Goal: Navigation & Orientation: Find specific page/section

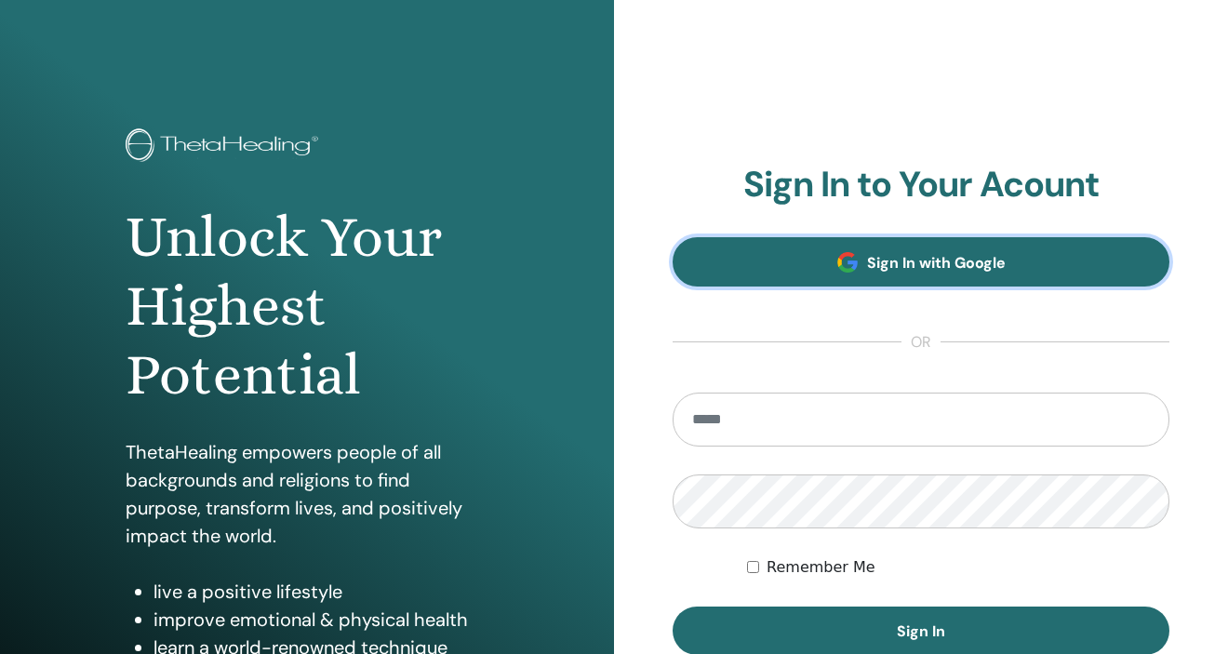
click at [870, 261] on span "Sign In with Google" at bounding box center [936, 263] width 139 height 20
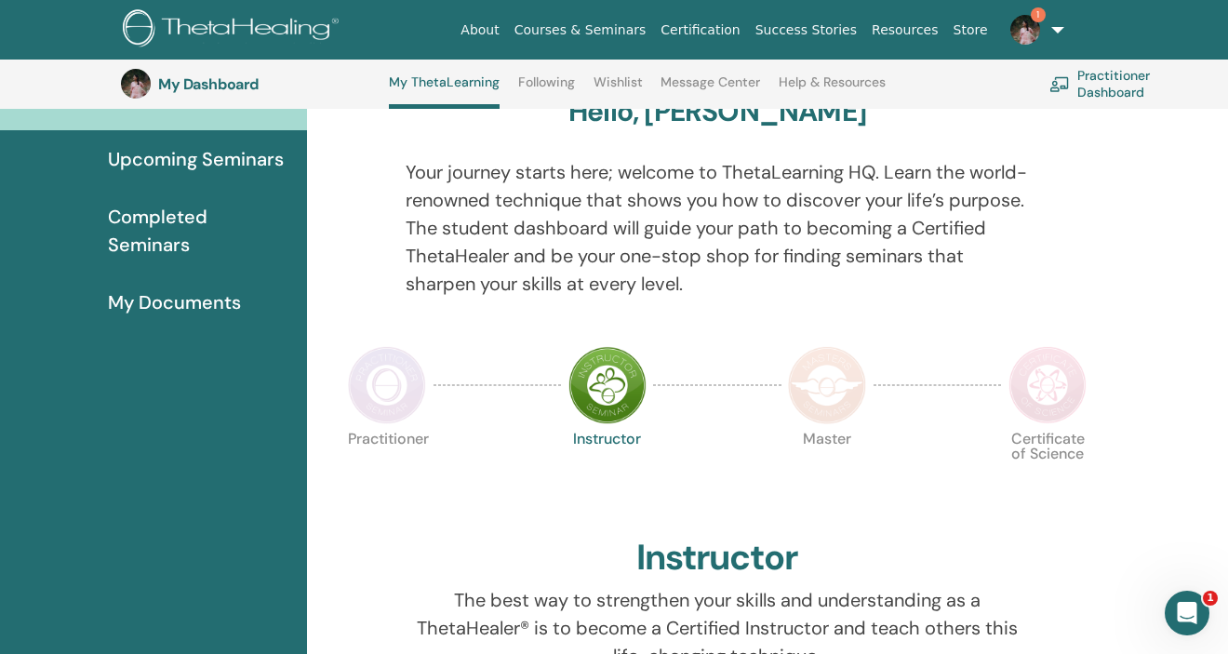
scroll to position [178, 0]
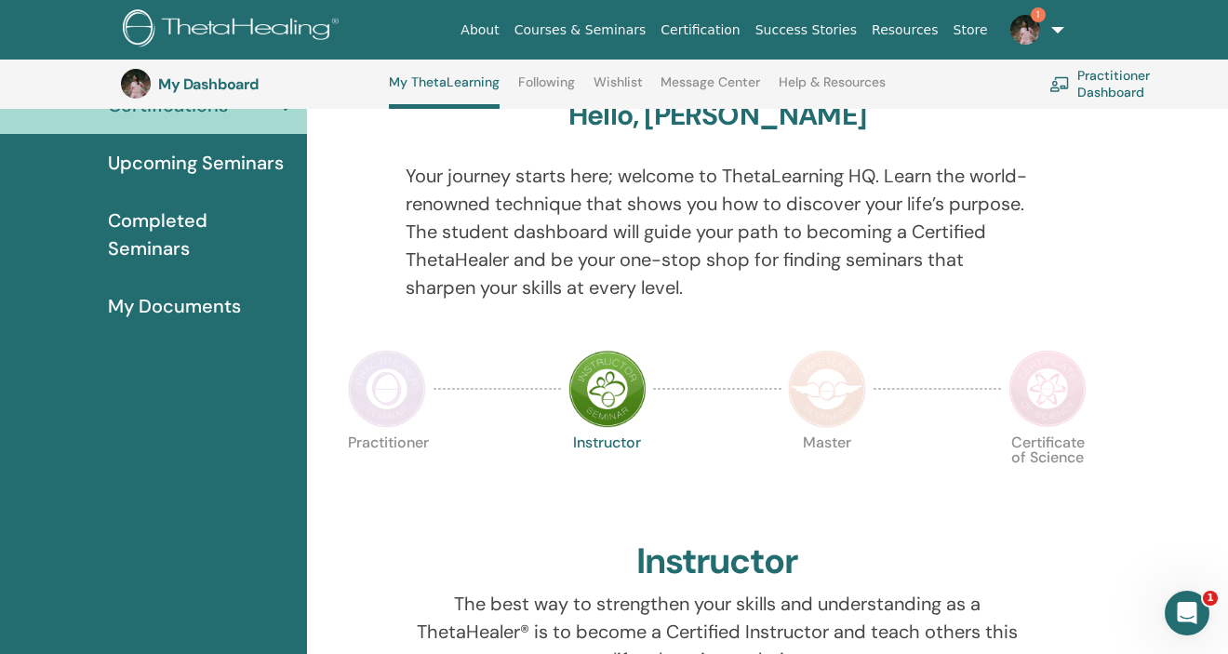
click at [610, 383] on img at bounding box center [607, 389] width 78 height 78
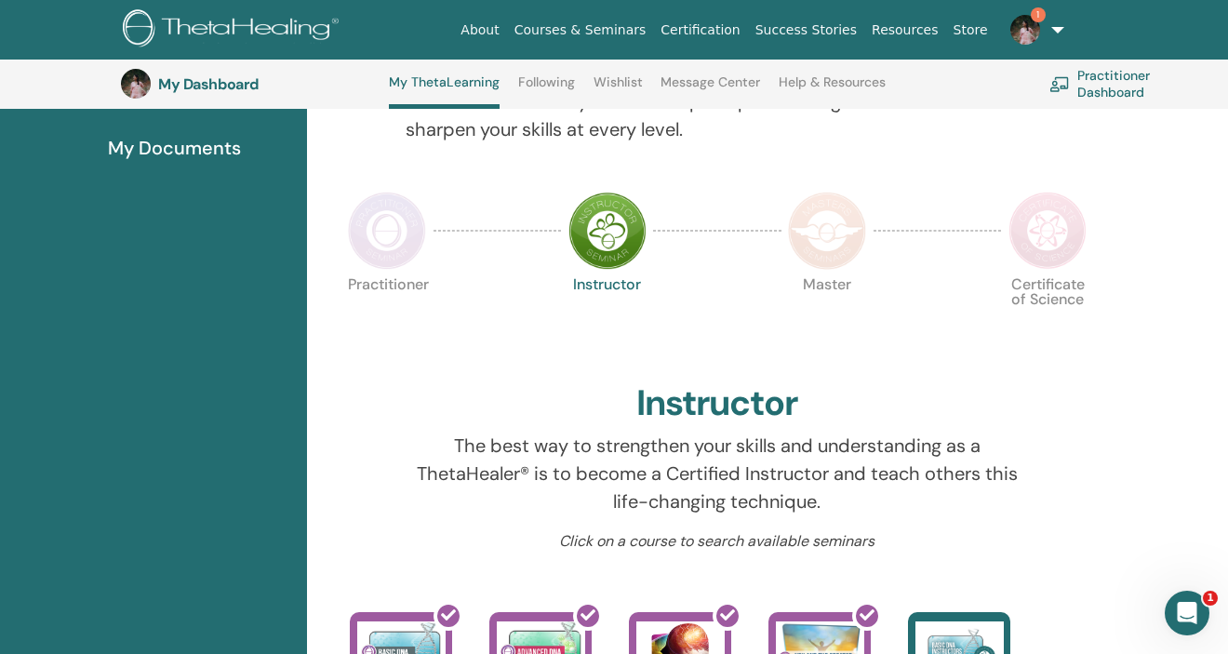
scroll to position [311, 0]
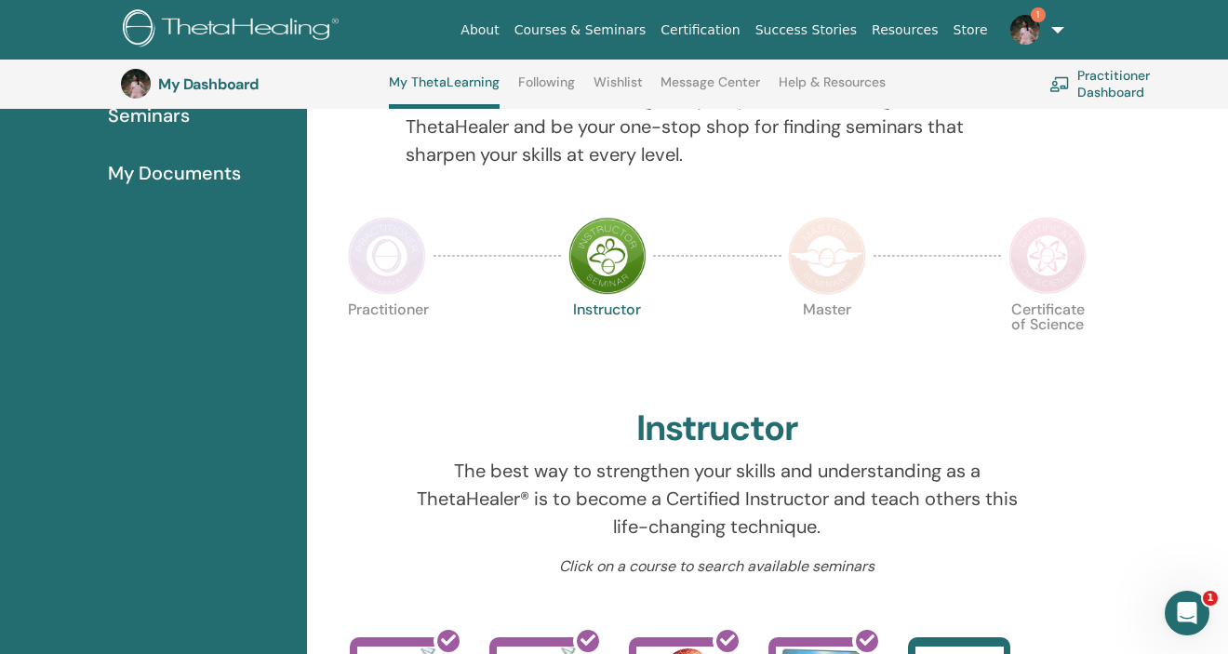
click at [375, 263] on img at bounding box center [387, 256] width 78 height 78
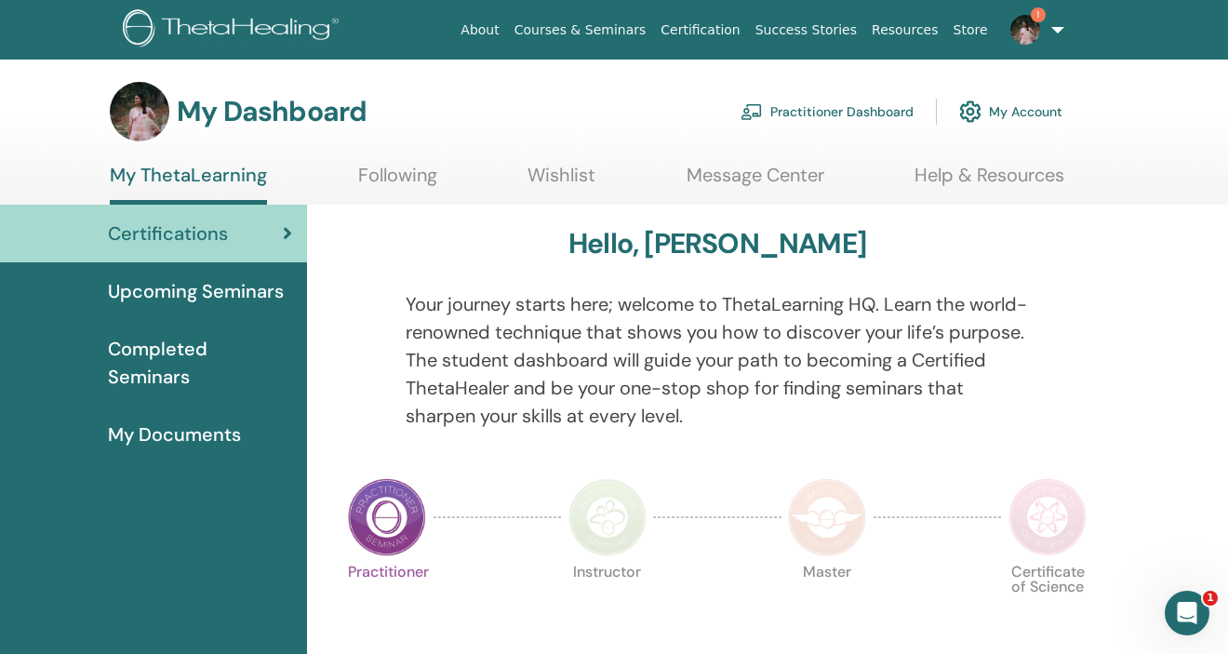
click at [1046, 31] on span "1" at bounding box center [1025, 28] width 45 height 15
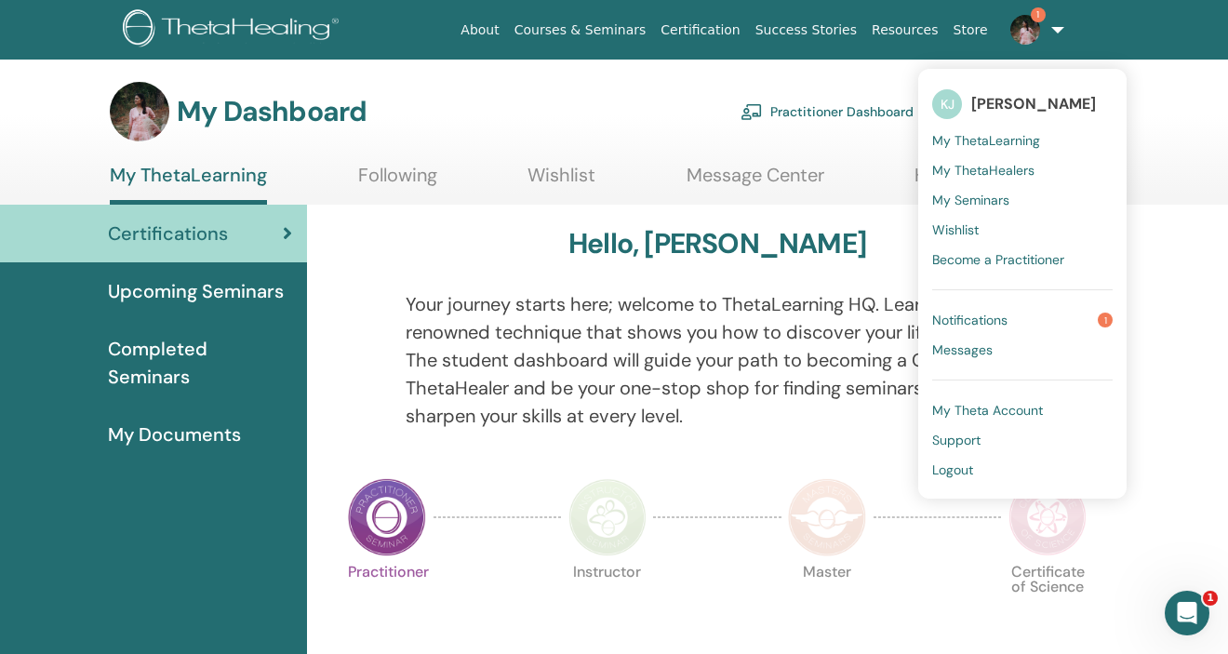
click at [1012, 326] on link "Notifications 1" at bounding box center [1022, 320] width 180 height 30
